Goal: Communication & Community: Share content

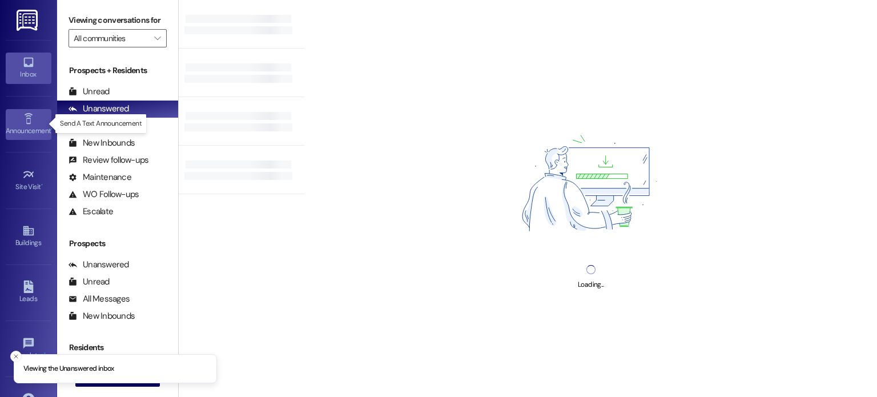
click at [37, 129] on div "Announcement •" at bounding box center [28, 130] width 57 height 11
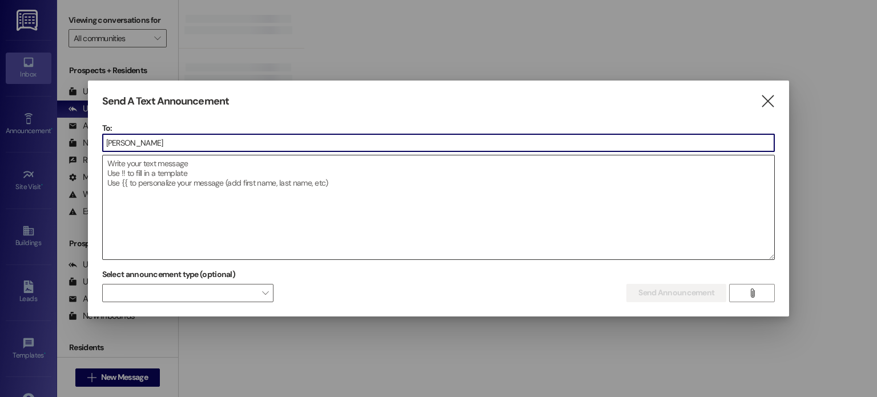
type input "buil"
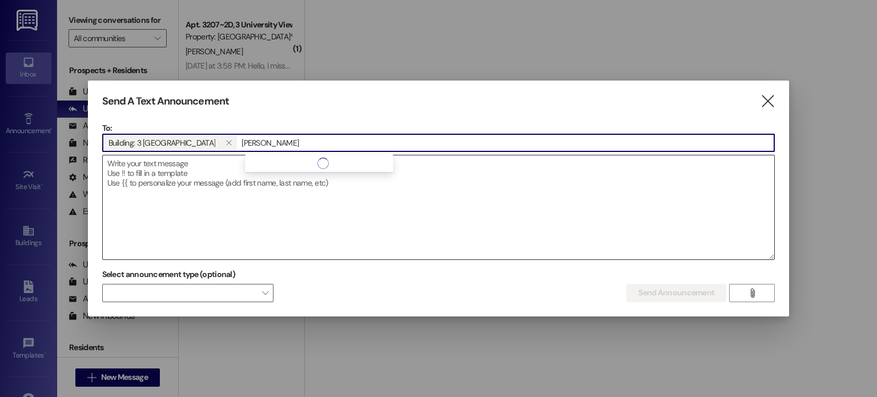
type input "[PERSON_NAME]"
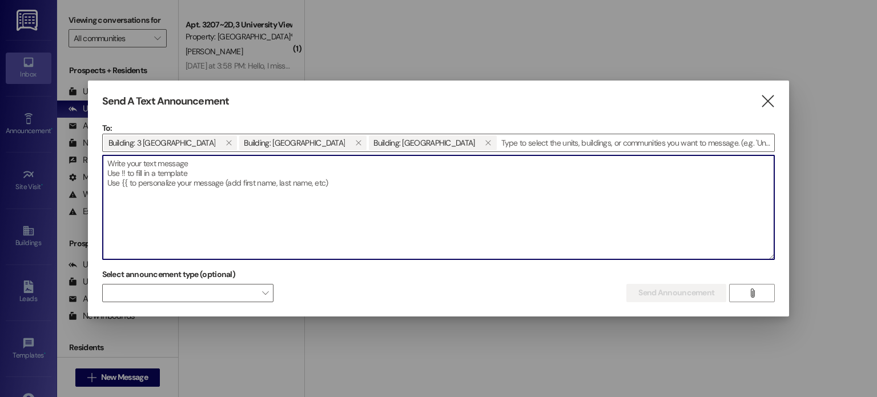
click at [280, 177] on textarea at bounding box center [439, 207] width 672 height 104
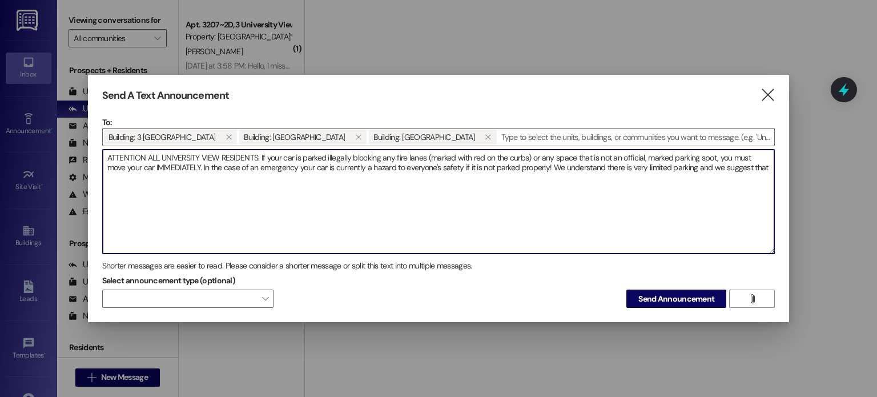
click at [749, 167] on textarea "ATTENTION ALL UNIVERSITY VIEW RESIDENTS: If your car is parked illegally blocki…" at bounding box center [439, 202] width 672 height 104
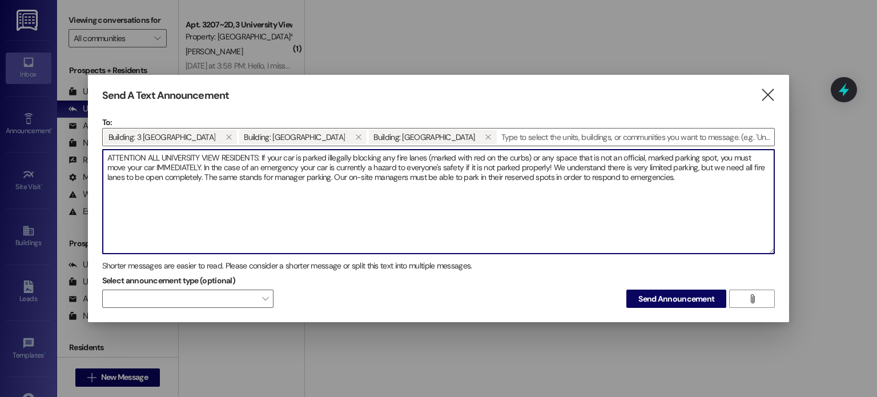
click at [179, 171] on textarea "ATTENTION ALL UNIVERSITY VIEW RESIDENTS: If your car is parked illegally blocki…" at bounding box center [439, 202] width 672 height 104
click at [173, 178] on textarea "ATTENTION ALL UNIVERSITY VIEW RESIDENTS: If your car is parked illegally blocki…" at bounding box center [439, 202] width 672 height 104
click at [740, 182] on textarea "ATTENTION ALL UNIVERSITY VIEW RESIDENTS: If your car is parked illegally blocki…" at bounding box center [439, 202] width 672 height 104
drag, startPoint x: 526, startPoint y: 169, endPoint x: 440, endPoint y: 165, distance: 85.8
click at [440, 165] on textarea "ATTENTION ALL UNIVERSITY VIEW RESIDENTS: If your car is parked illegally blocki…" at bounding box center [439, 202] width 672 height 104
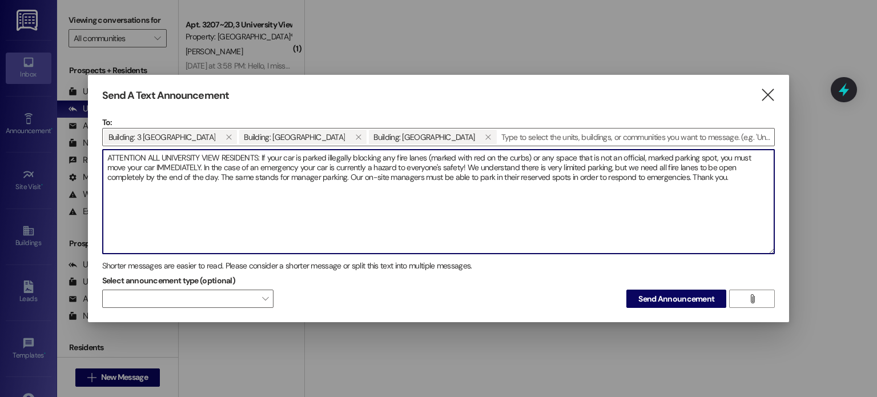
drag, startPoint x: 589, startPoint y: 169, endPoint x: 498, endPoint y: 168, distance: 90.8
click at [498, 168] on textarea "ATTENTION ALL UNIVERSITY VIEW RESIDENTS: If your car is parked illegally blocki…" at bounding box center [439, 202] width 672 height 104
click at [144, 179] on textarea "ATTENTION ALL UNIVERSITY VIEW RESIDENTS: If your car is parked illegally blocki…" at bounding box center [439, 202] width 672 height 104
click at [717, 157] on textarea "ATTENTION ALL UNIVERSITY VIEW RESIDENTS: If your car is parked illegally blocki…" at bounding box center [439, 202] width 672 height 104
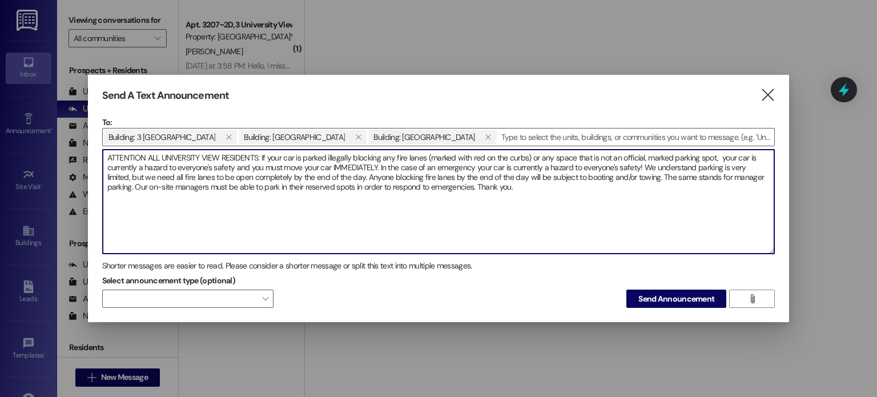
drag, startPoint x: 378, startPoint y: 168, endPoint x: 637, endPoint y: 166, distance: 258.8
click at [637, 166] on textarea "ATTENTION ALL UNIVERSITY VIEW RESIDENTS: If your car is parked illegally blocki…" at bounding box center [439, 202] width 672 height 104
click at [372, 181] on textarea "ATTENTION ALL UNIVERSITY VIEW RESIDENTS: If your car is parked illegally blocki…" at bounding box center [439, 202] width 672 height 104
drag, startPoint x: 738, startPoint y: 170, endPoint x: 665, endPoint y: 165, distance: 73.3
click at [665, 165] on textarea "ATTENTION ALL UNIVERSITY VIEW RESIDENTS: If your car is parked illegally blocki…" at bounding box center [439, 202] width 672 height 104
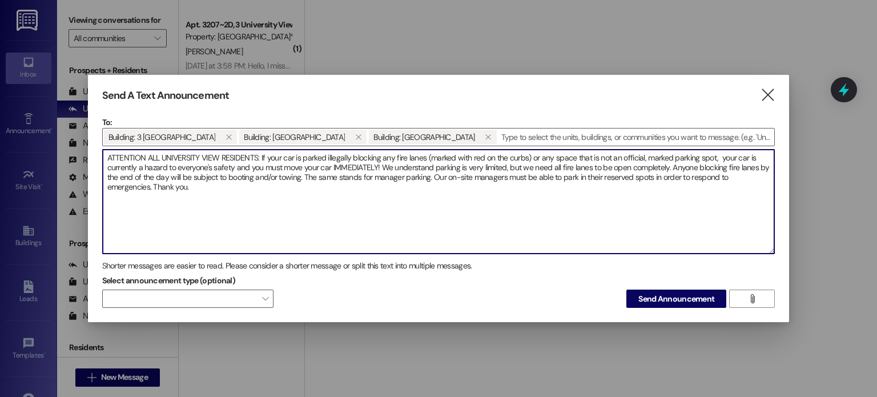
click at [303, 175] on textarea "ATTENTION ALL UNIVERSITY VIEW RESIDENTS: If your car is parked illegally blocki…" at bounding box center [439, 202] width 672 height 104
click at [382, 182] on textarea "ATTENTION ALL UNIVERSITY VIEW RESIDENTS: If your car is parked illegally blocki…" at bounding box center [439, 202] width 672 height 104
drag, startPoint x: 665, startPoint y: 167, endPoint x: 611, endPoint y: 169, distance: 54.9
click at [611, 169] on textarea "ATTENTION ALL UNIVERSITY VIEW RESIDENTS: If your car is parked illegally blocki…" at bounding box center [439, 202] width 672 height 104
click at [373, 186] on textarea "ATTENTION ALL UNIVERSITY VIEW RESIDENTS: If your car is parked illegally blocki…" at bounding box center [439, 202] width 672 height 104
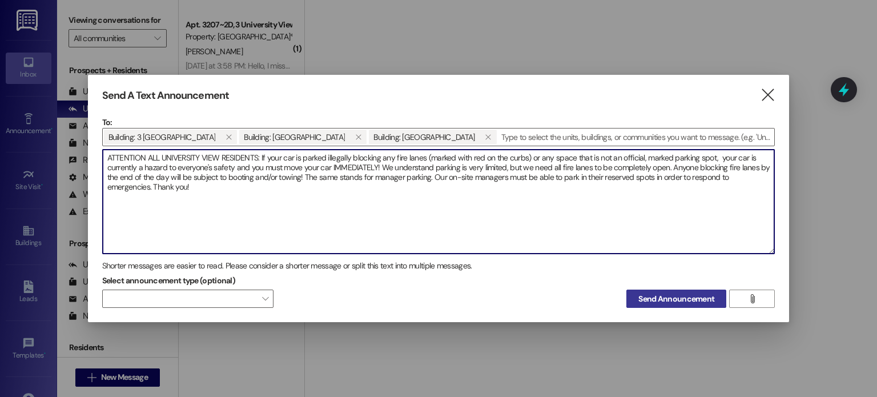
type textarea "ATTENTION ALL UNIVERSITY VIEW RESIDENTS: If your car is parked illegally blocki…"
click at [649, 296] on span "Send Announcement" at bounding box center [677, 299] width 76 height 12
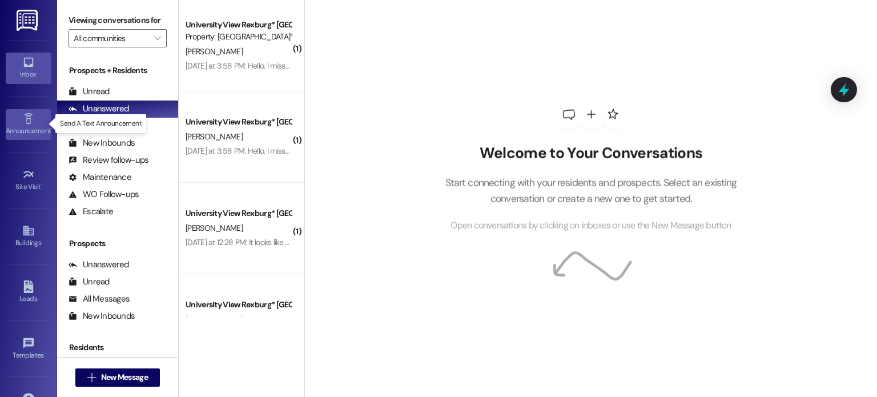
click at [35, 125] on div "Announcement •" at bounding box center [28, 130] width 57 height 11
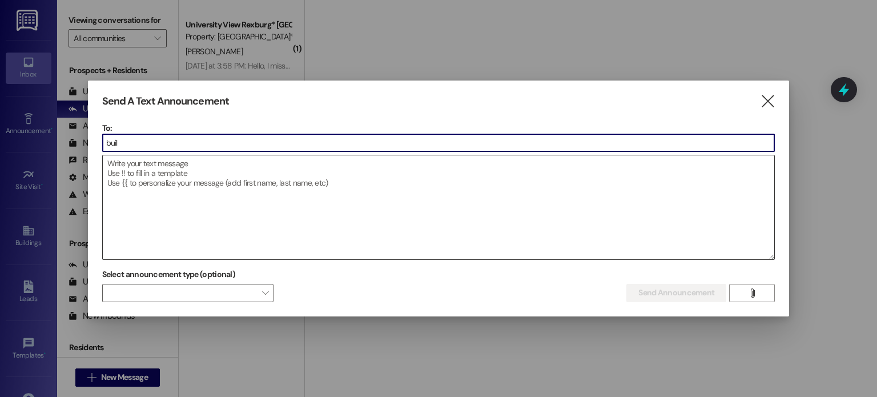
type input "build"
type input "[PERSON_NAME]"
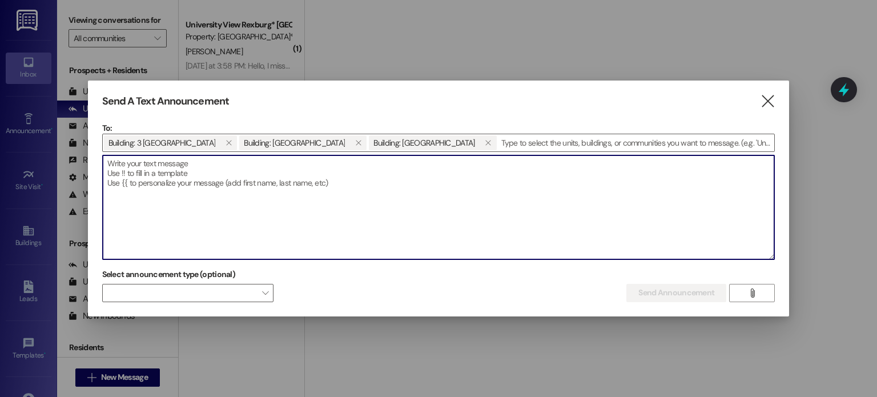
click at [283, 204] on textarea at bounding box center [439, 207] width 672 height 104
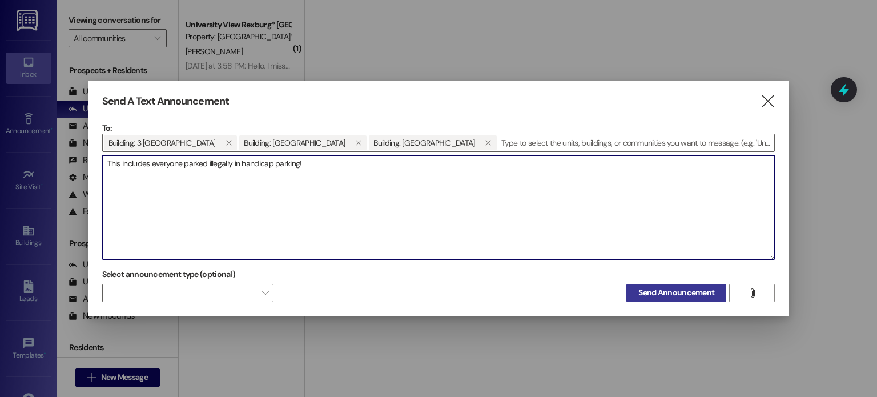
type textarea "This includes everyone parked illegally in handicap parking!"
click at [644, 296] on span "Send Announcement" at bounding box center [677, 293] width 76 height 12
